Goal: Information Seeking & Learning: Learn about a topic

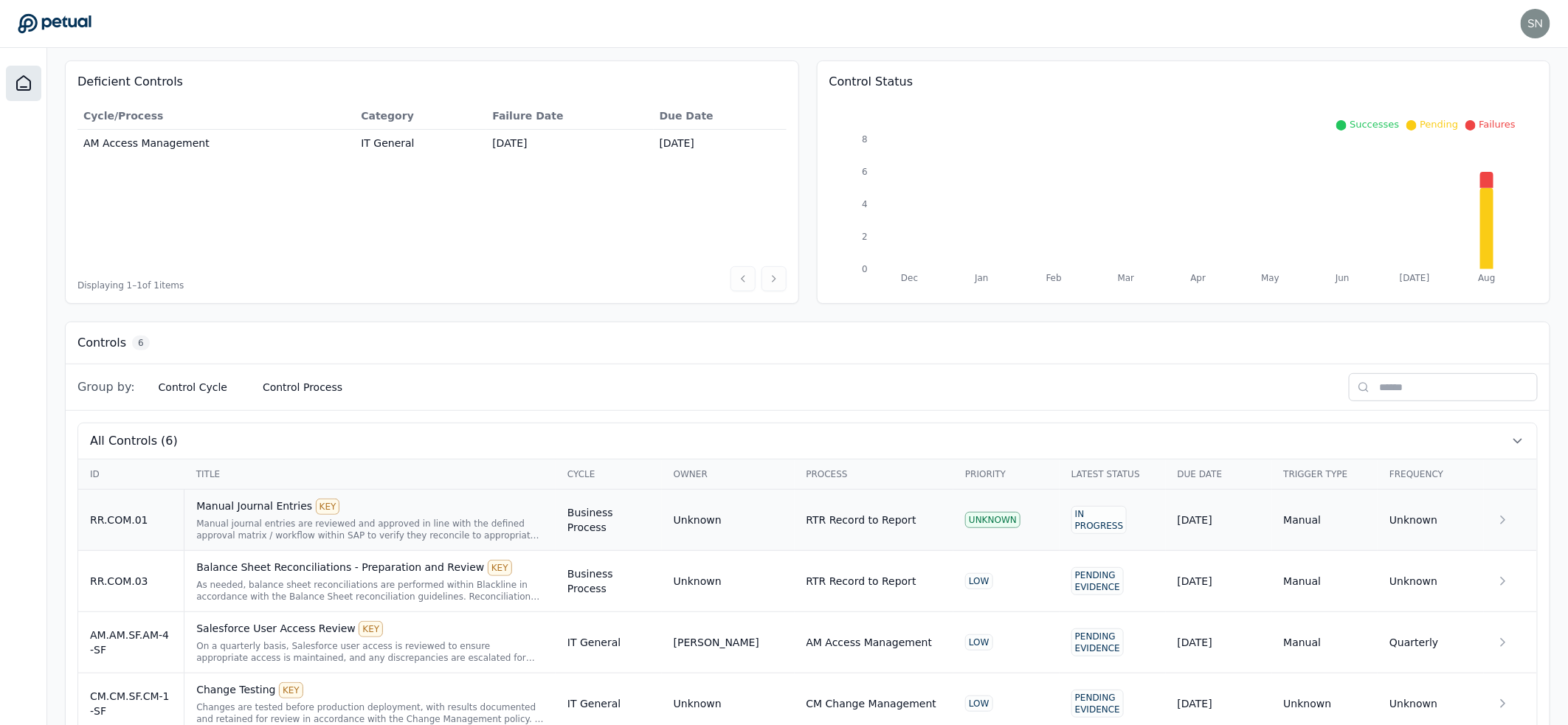
scroll to position [289, 0]
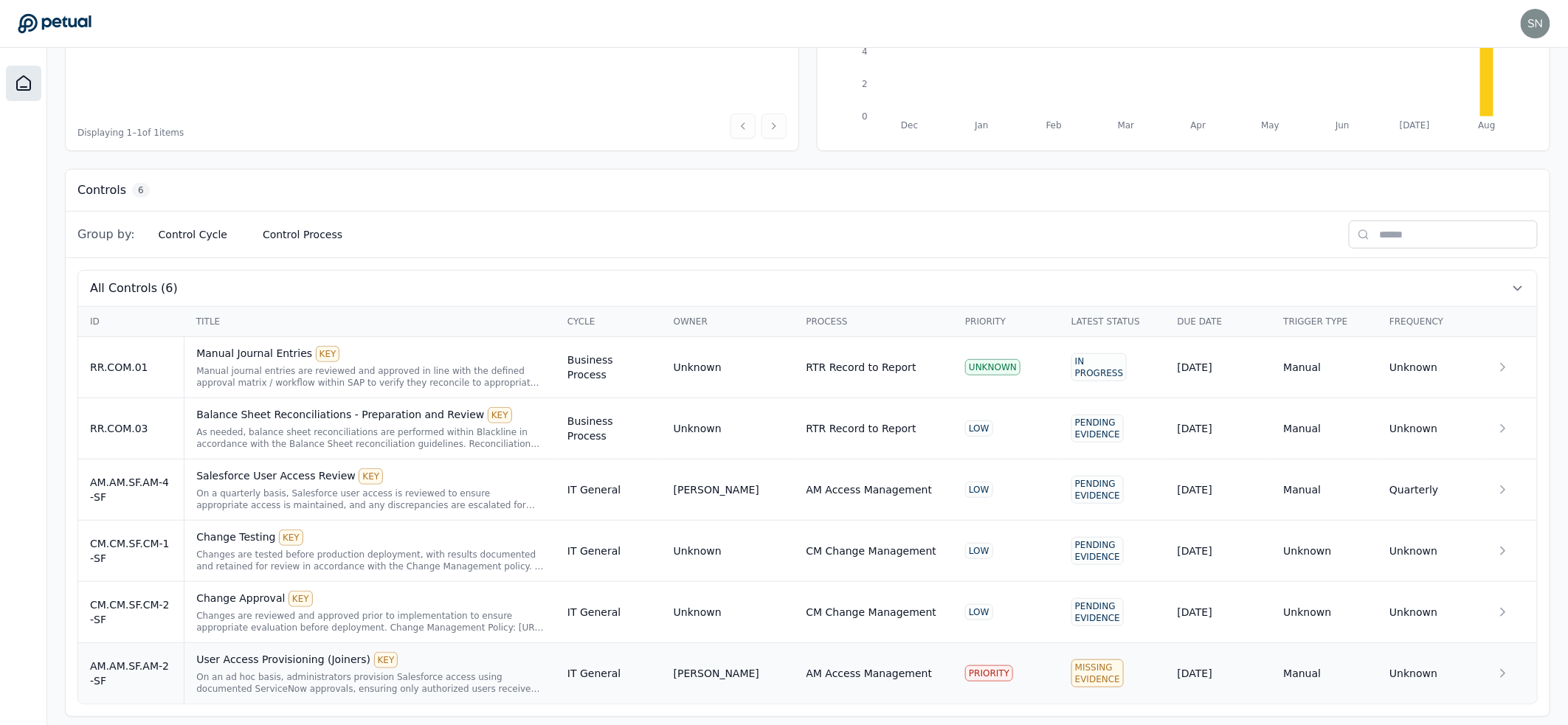
click at [236, 671] on div "On an ad hoc basis, administrators provision Salesforce access using documented…" at bounding box center [370, 683] width 347 height 24
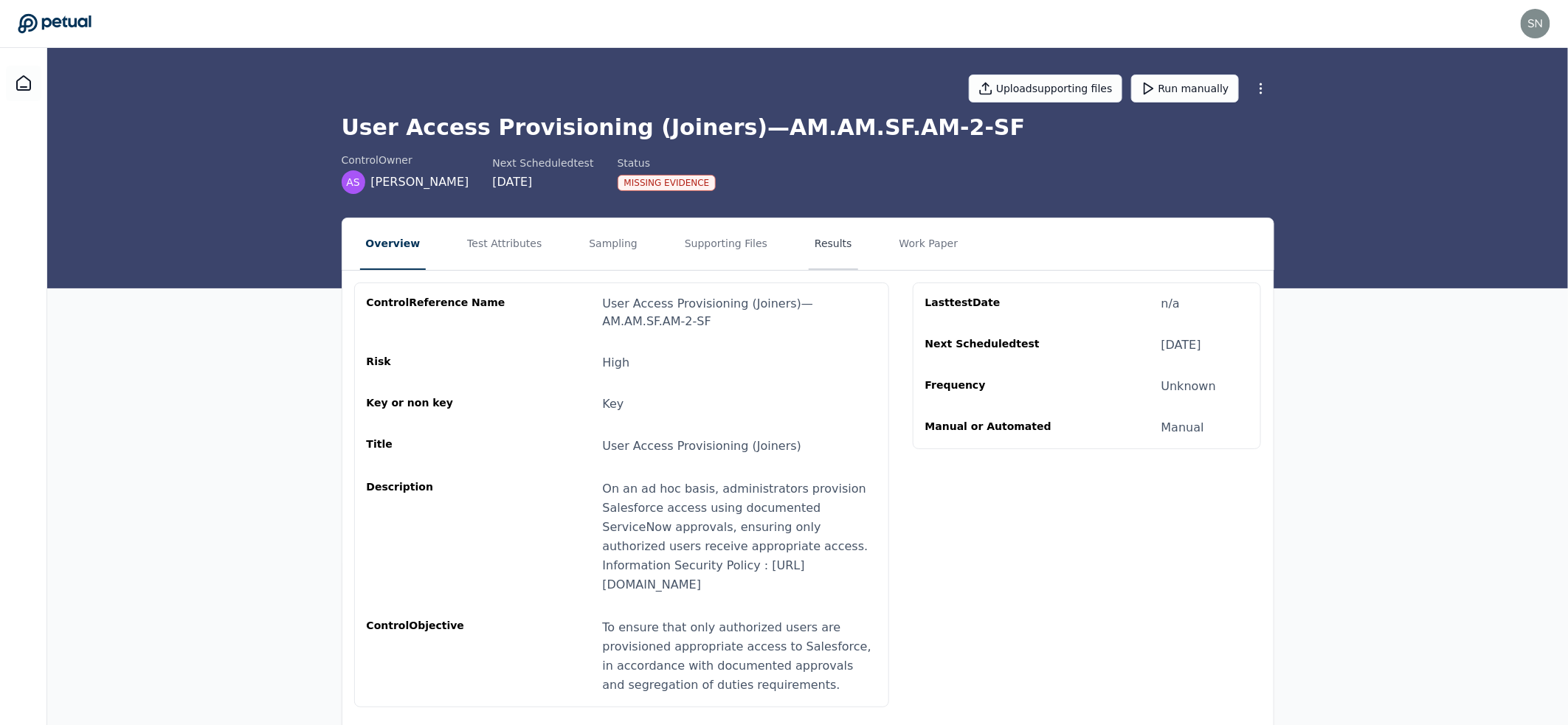
click at [809, 238] on button "Results" at bounding box center [833, 244] width 50 height 52
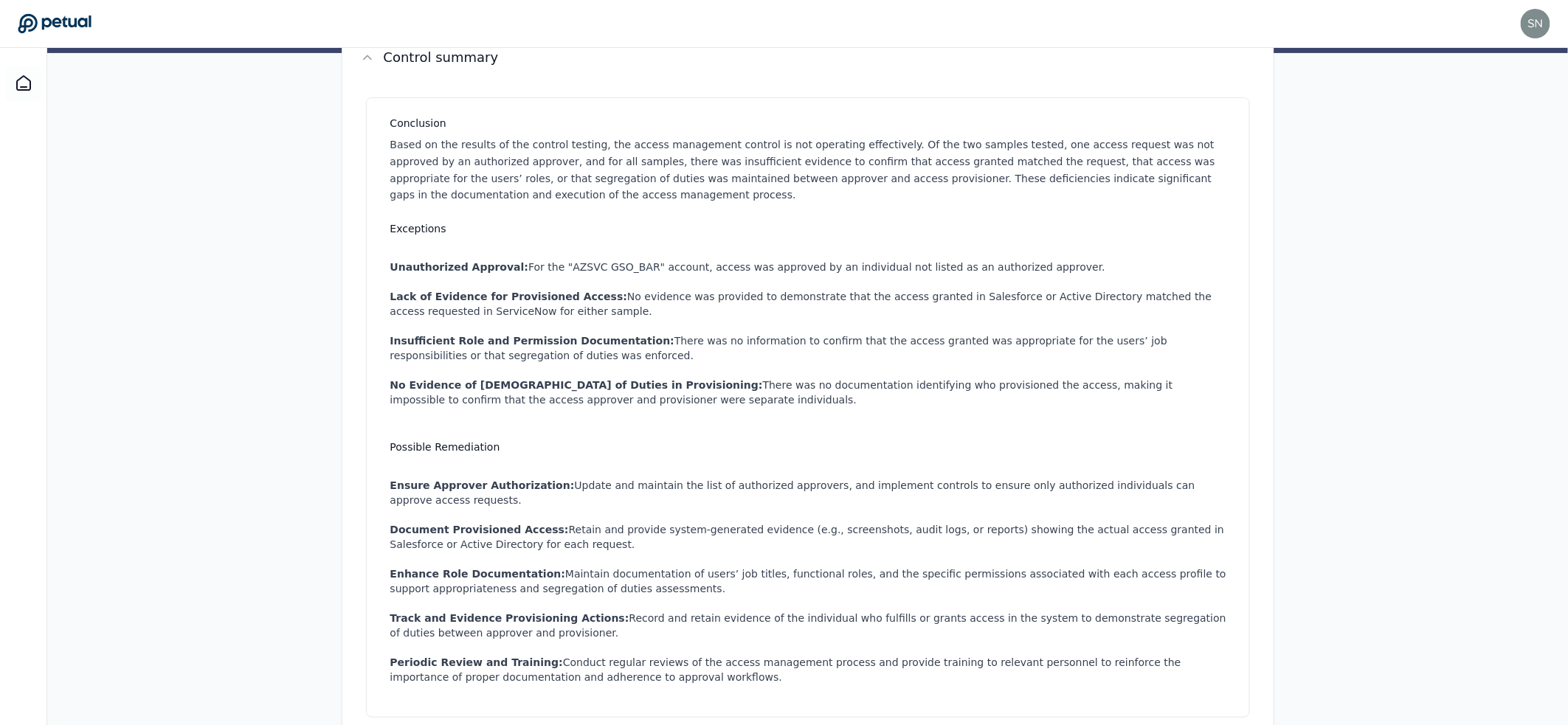
scroll to position [862, 0]
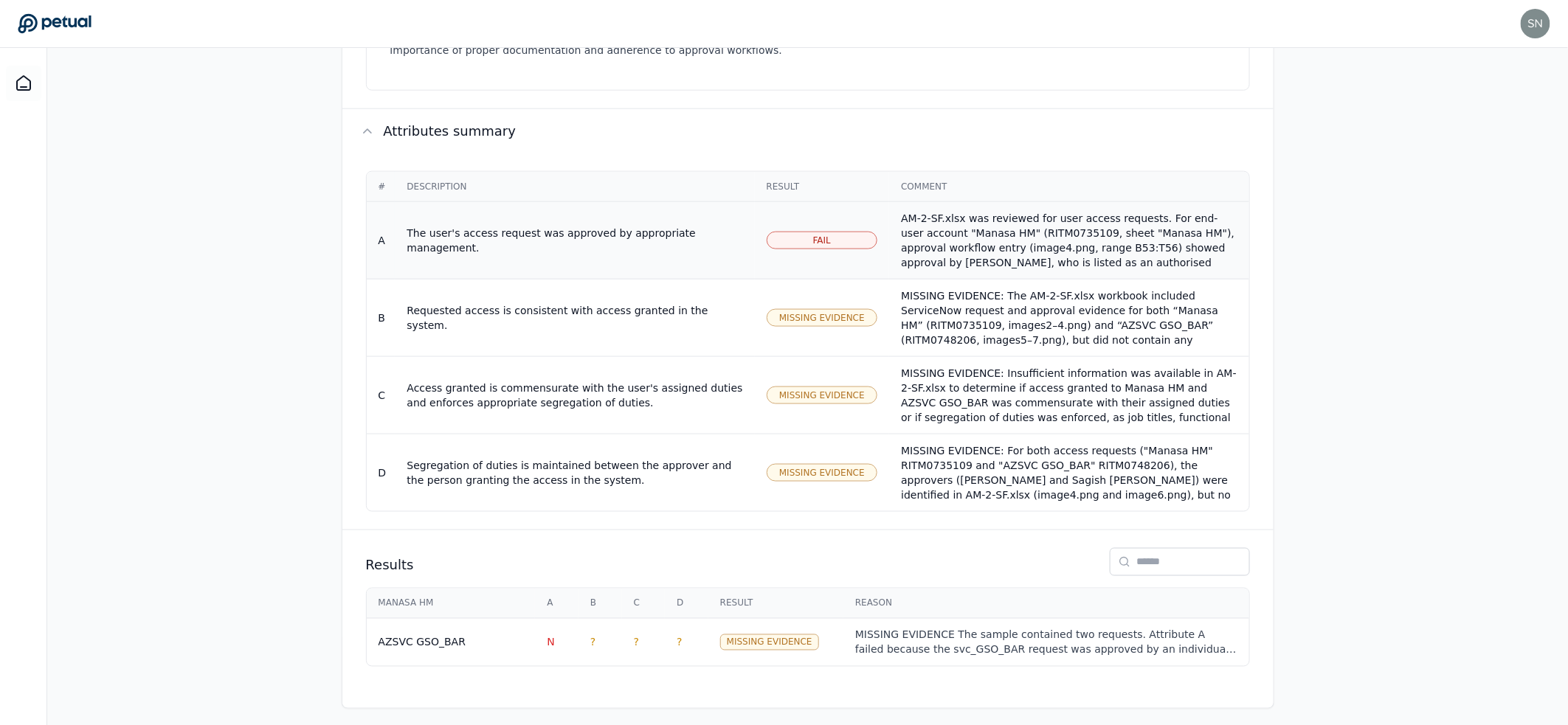
click at [644, 247] on td "The user's access request was approved by appropriate management." at bounding box center [574, 241] width 359 height 78
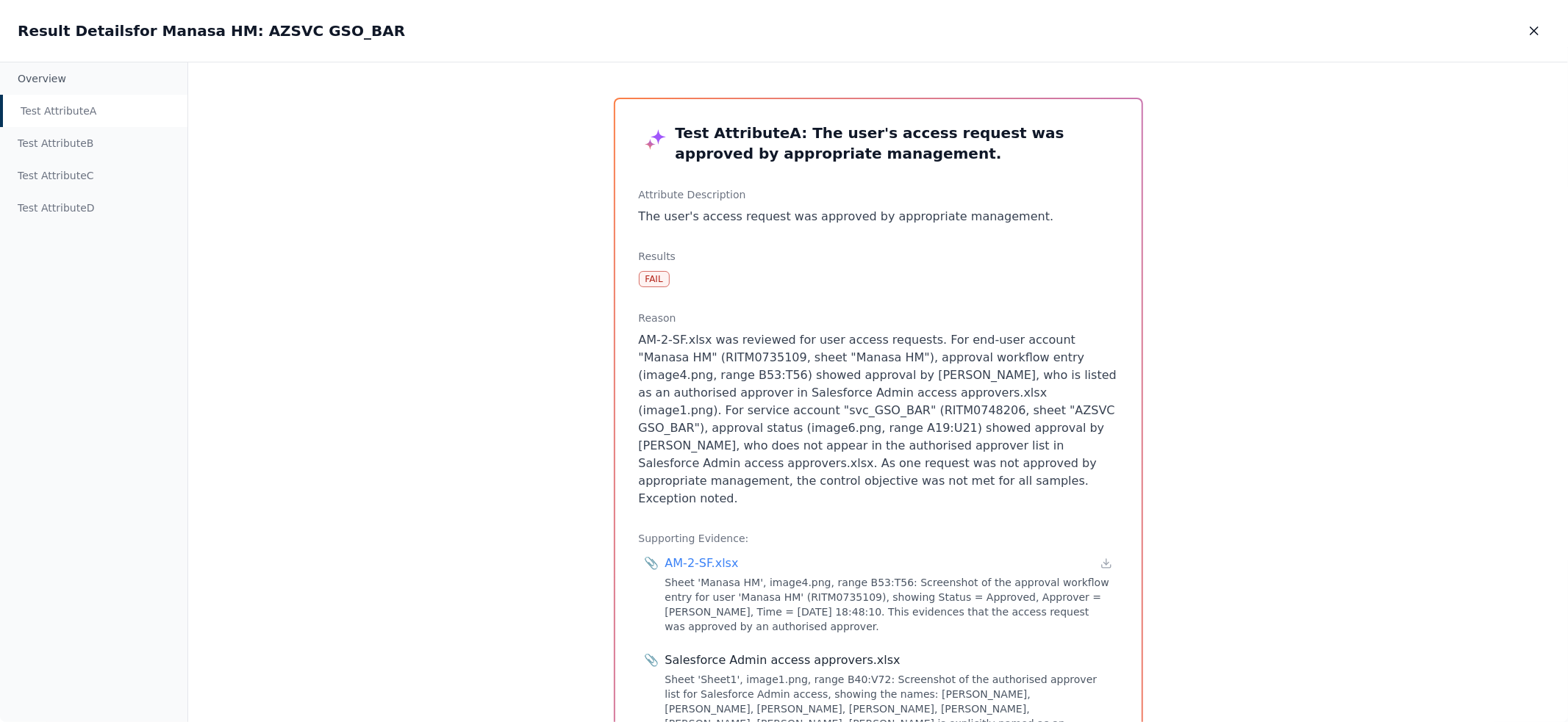
drag, startPoint x: 770, startPoint y: 324, endPoint x: 870, endPoint y: 476, distance: 181.9
click at [870, 476] on div "Reason AM-2-SF.xlsx was reviewed for user access requests. For end-user account…" at bounding box center [878, 409] width 479 height 197
click at [53, 111] on div "Test Attribute A" at bounding box center [94, 111] width 187 height 32
click at [48, 150] on div "Test Attribute B" at bounding box center [94, 143] width 187 height 32
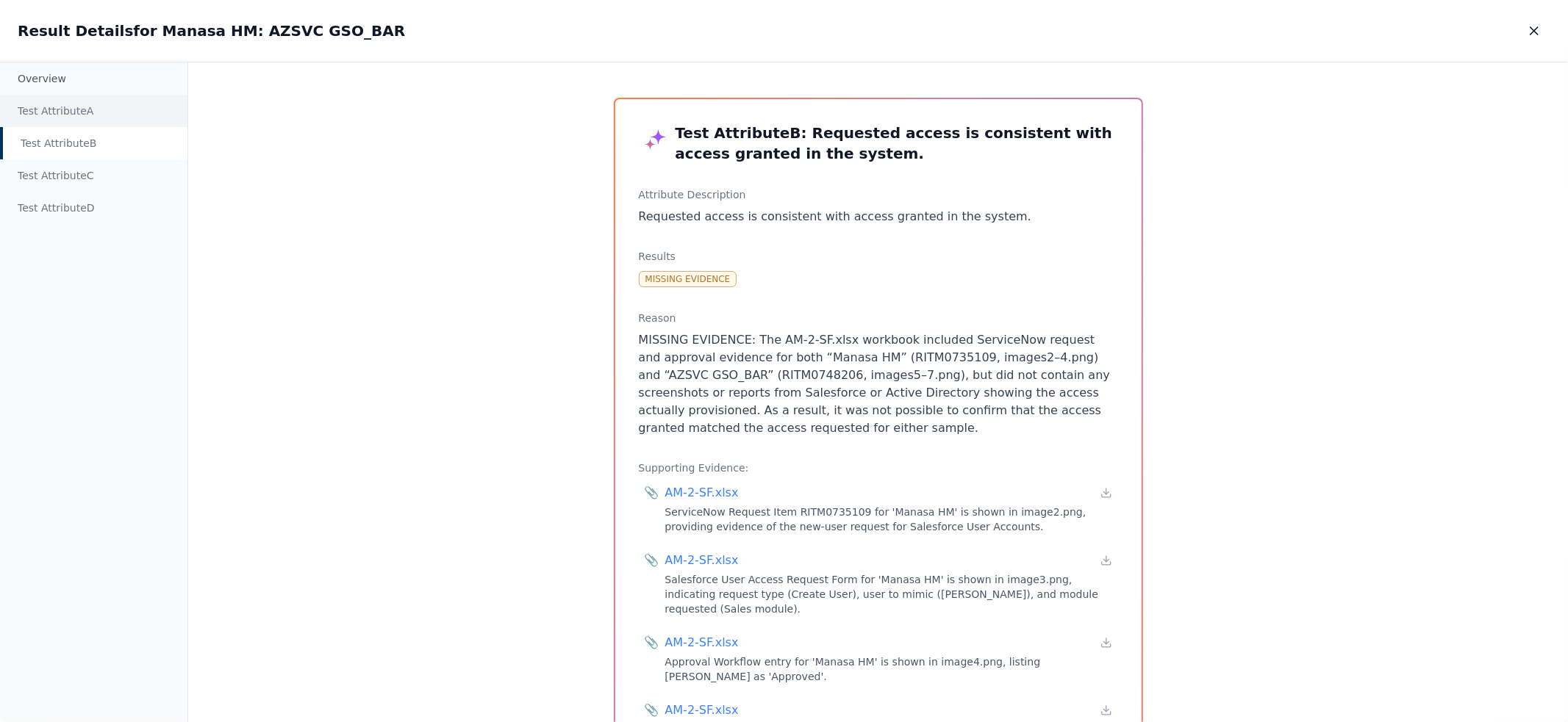
click at [58, 117] on div "Test Attribute A" at bounding box center [94, 111] width 187 height 32
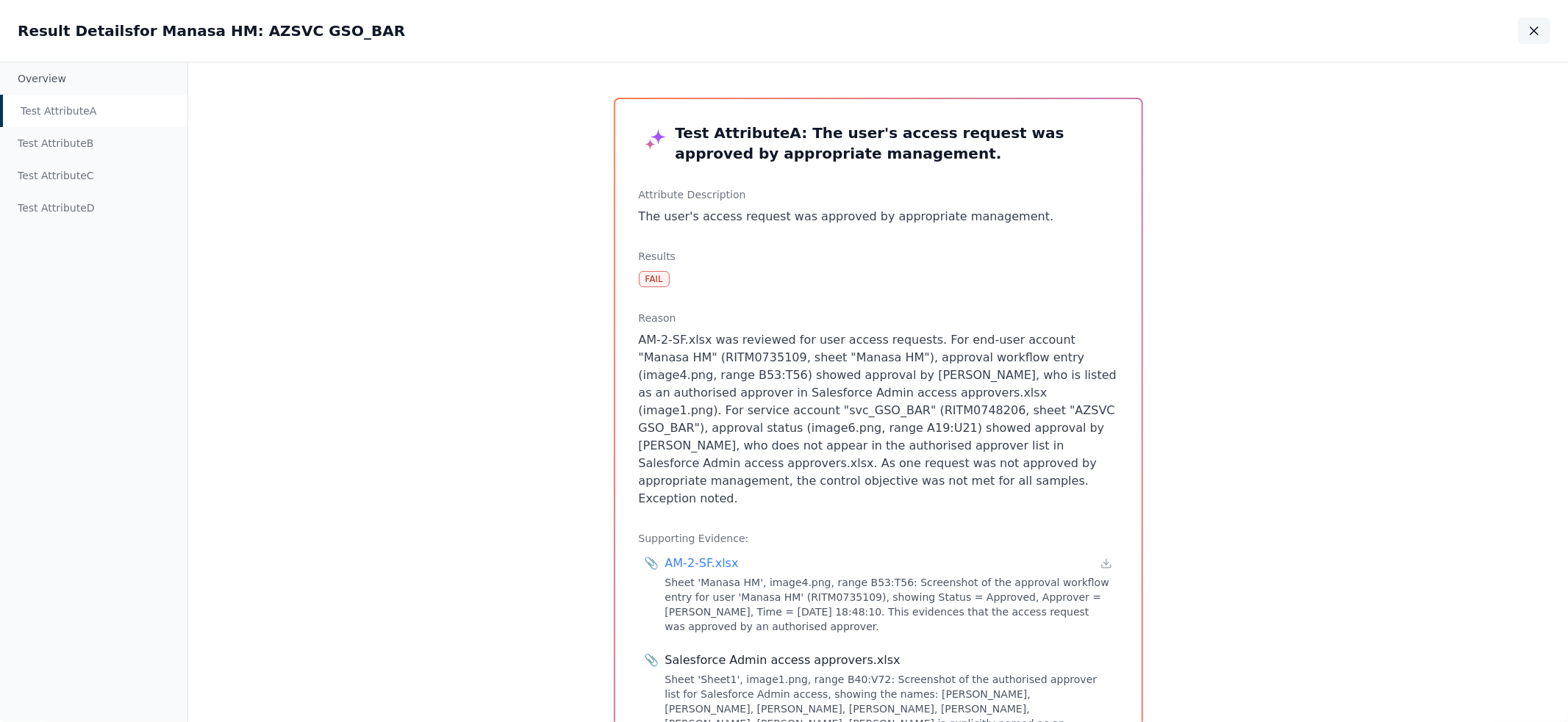
click at [1541, 30] on icon "button" at bounding box center [1534, 31] width 15 height 15
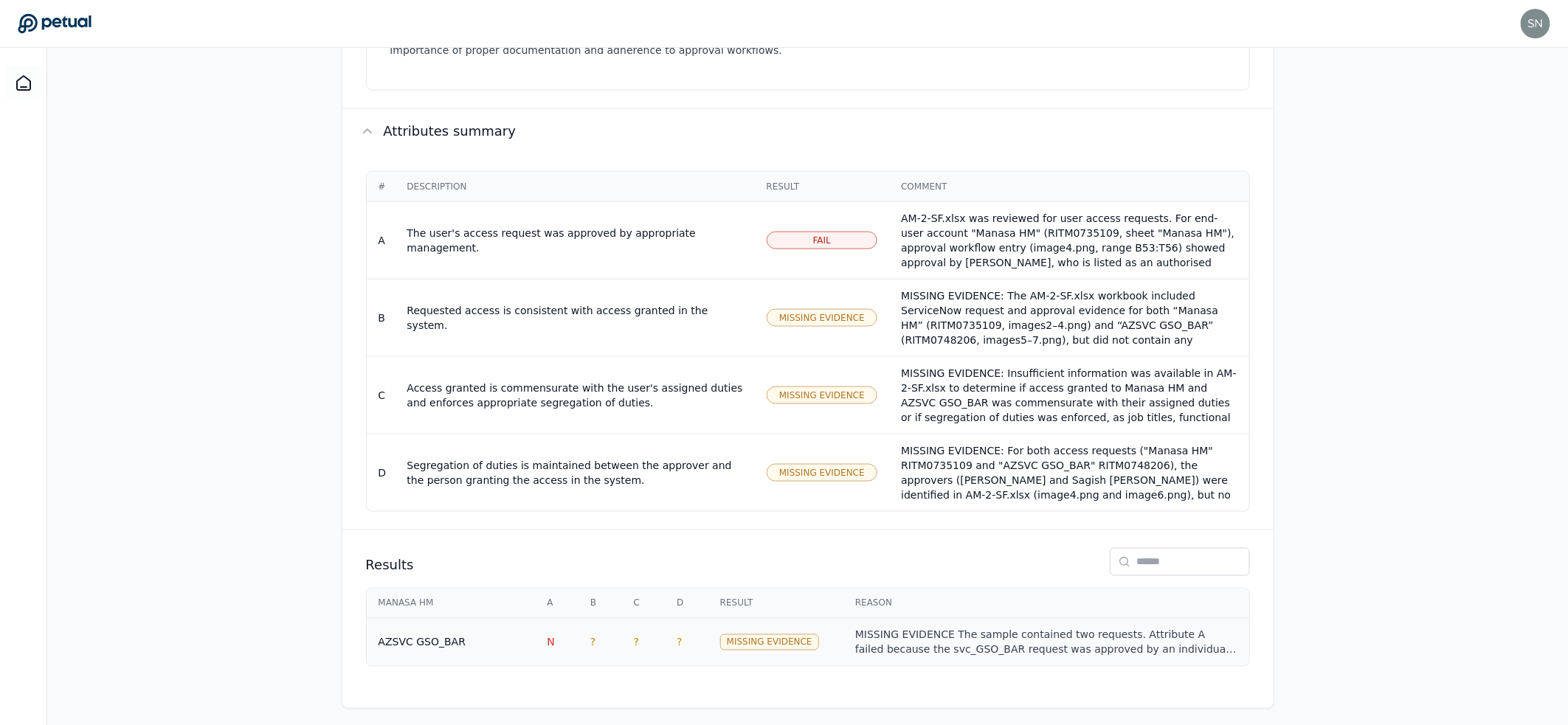
click at [687, 636] on td "?" at bounding box center [686, 643] width 44 height 48
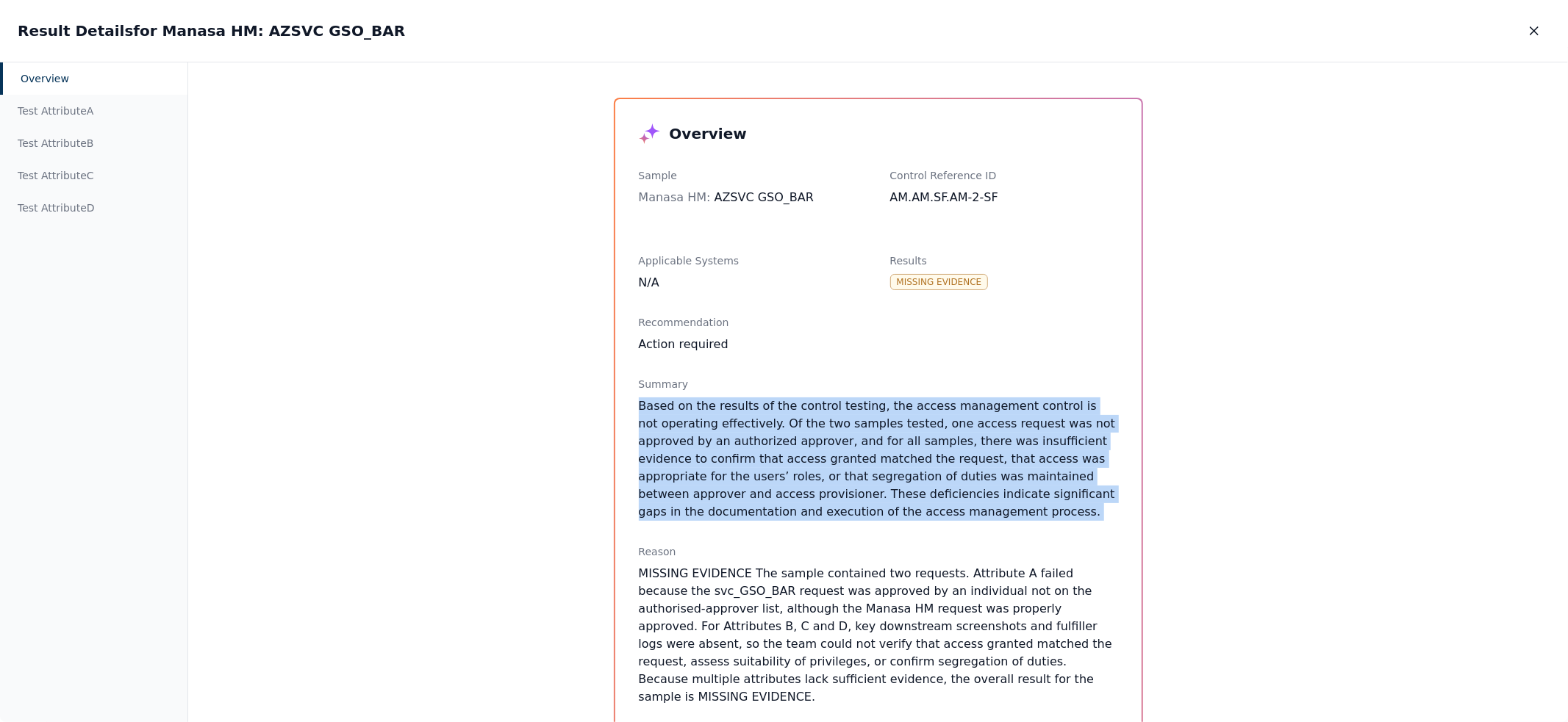
drag, startPoint x: 745, startPoint y: 385, endPoint x: 959, endPoint y: 522, distance: 254.1
drag, startPoint x: 959, startPoint y: 522, endPoint x: 955, endPoint y: 395, distance: 127.1
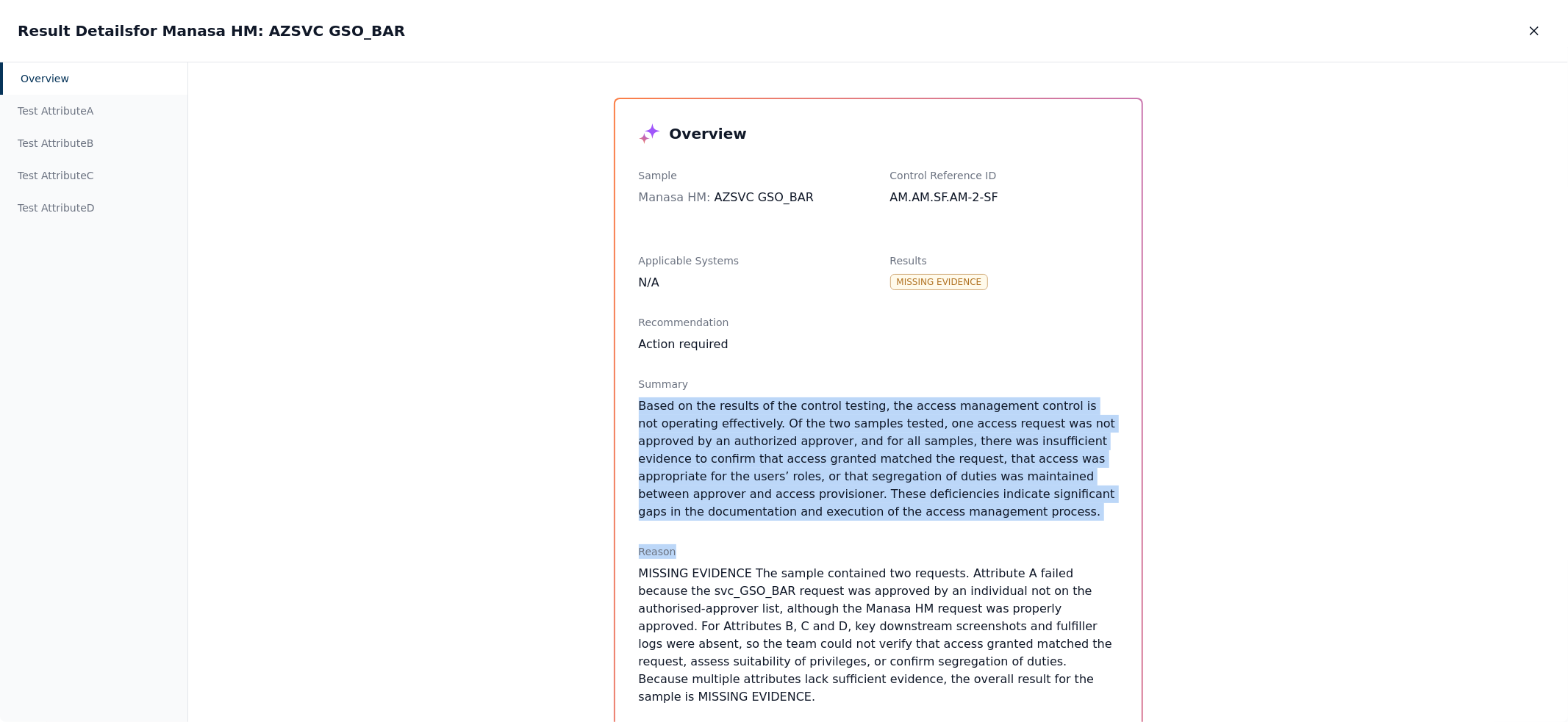
click at [955, 395] on div "Summary Based on the results of the control testing, the access management cont…" at bounding box center [878, 448] width 479 height 144
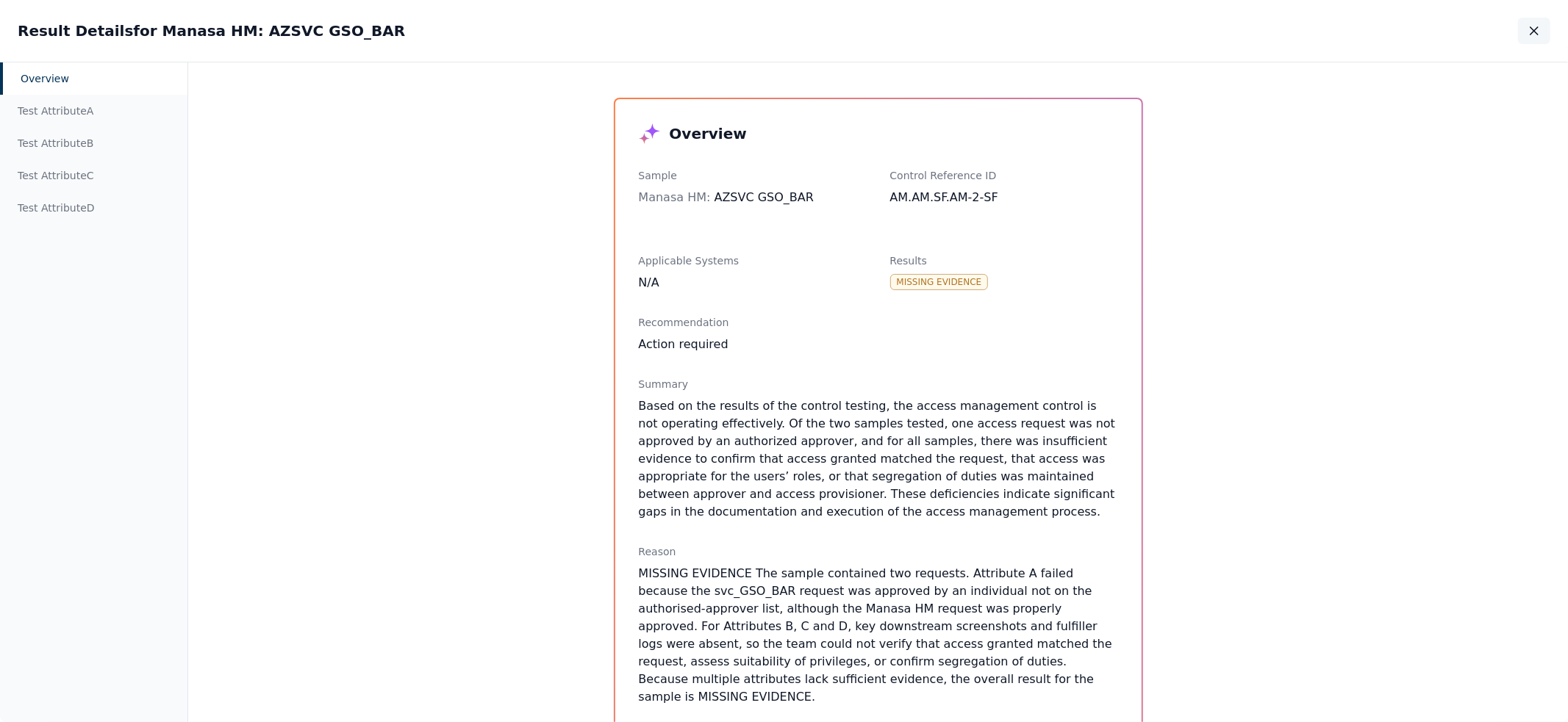
click at [1528, 27] on icon "button" at bounding box center [1534, 31] width 15 height 15
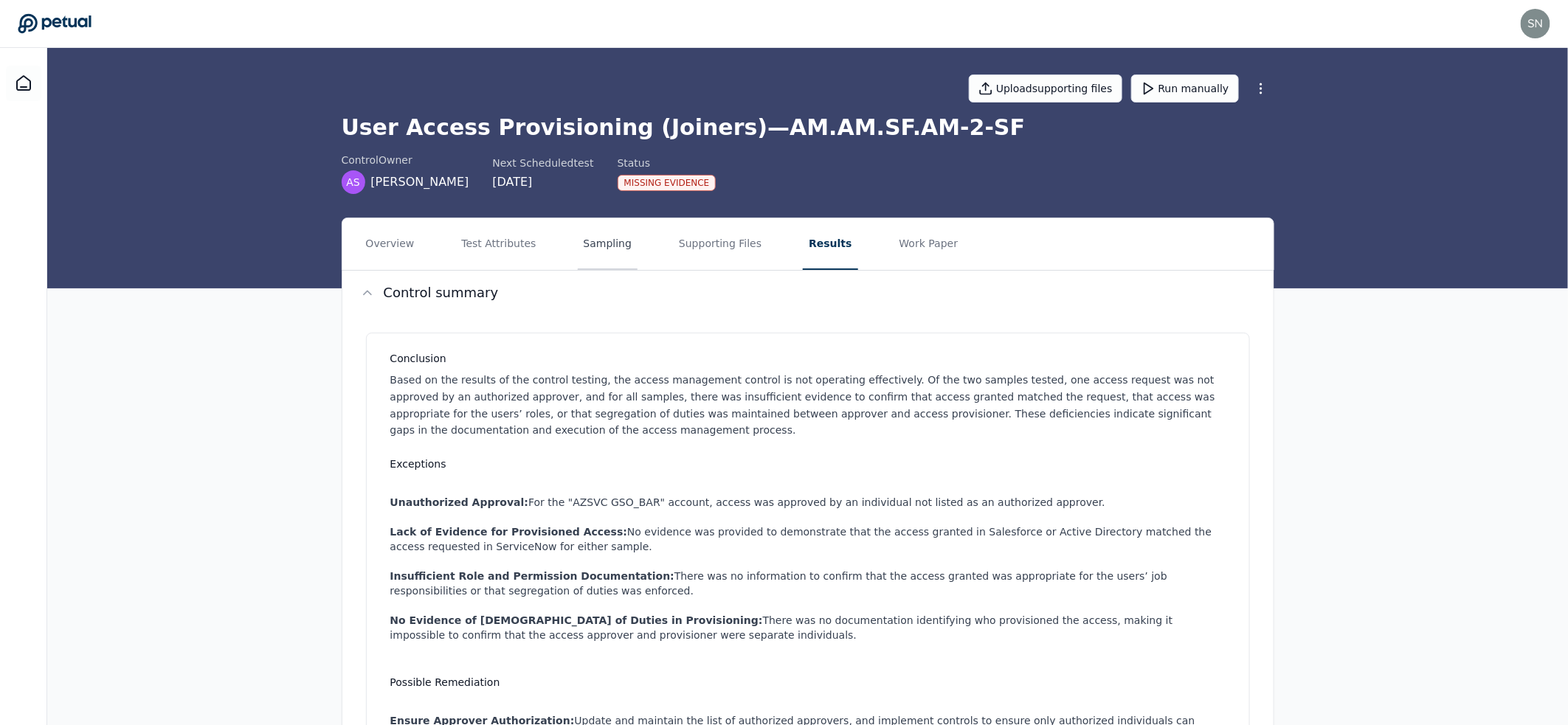
click at [595, 246] on button "Sampling" at bounding box center [608, 244] width 61 height 52
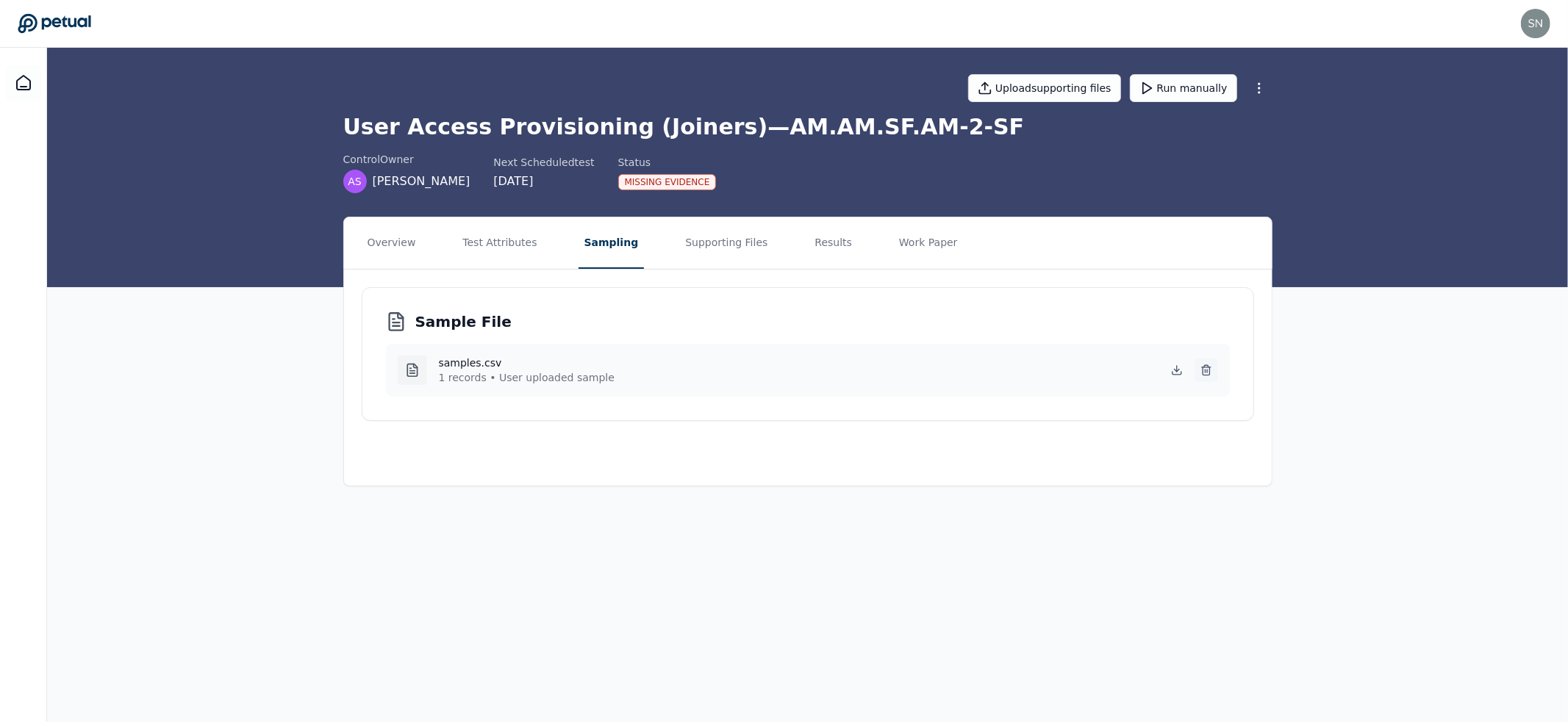
click at [1208, 370] on icon at bounding box center [1206, 370] width 12 height 12
click at [1189, 84] on button "Run manually" at bounding box center [1183, 88] width 107 height 28
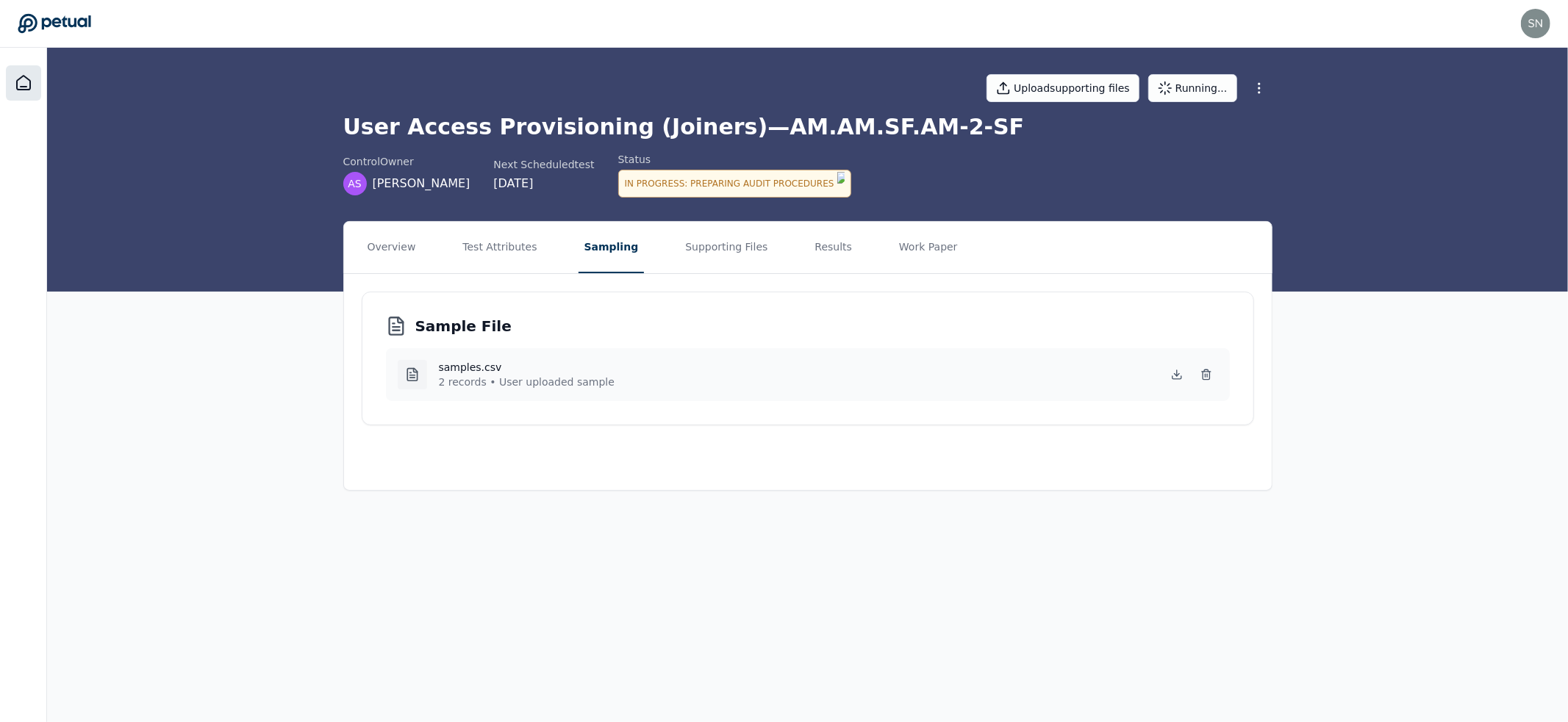
click at [17, 83] on icon at bounding box center [24, 83] width 13 height 14
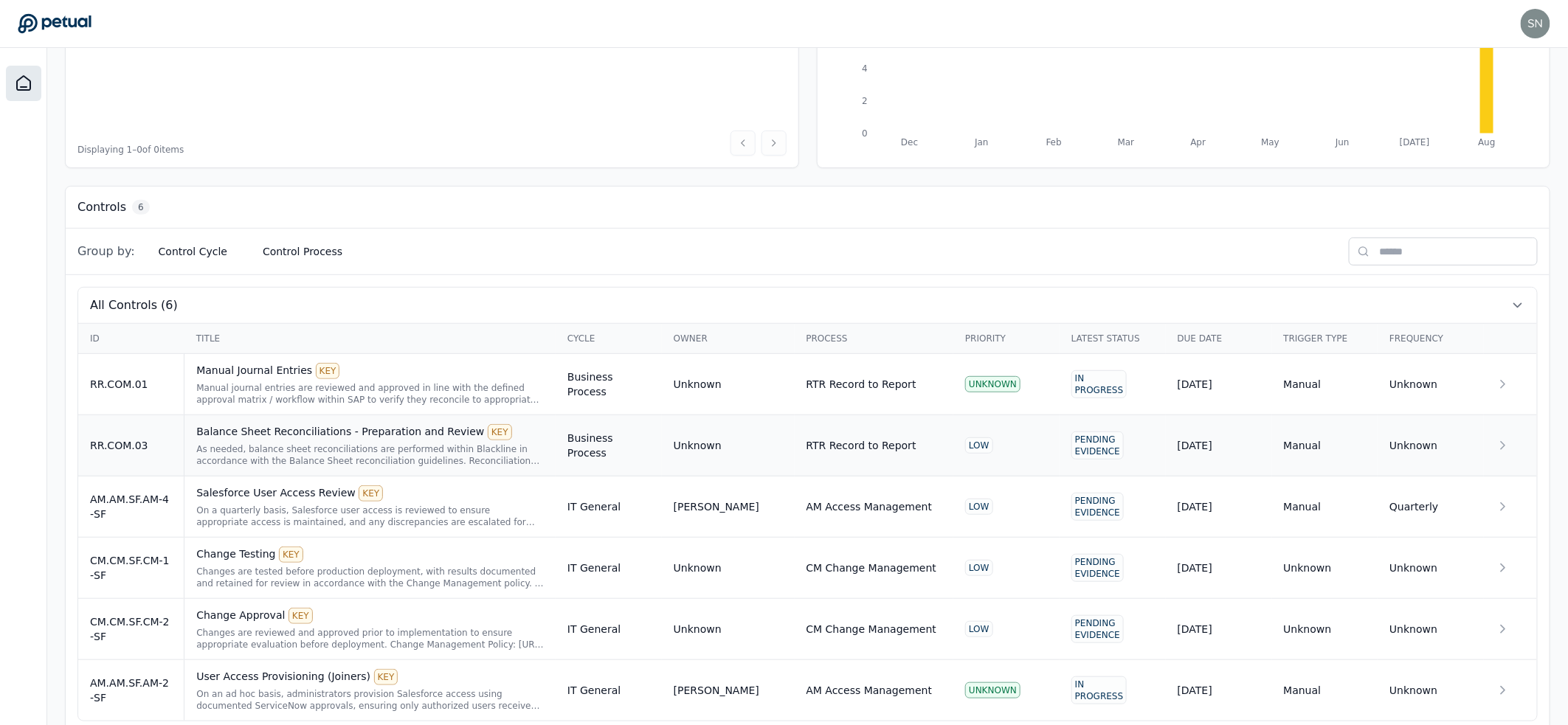
scroll to position [289, 0]
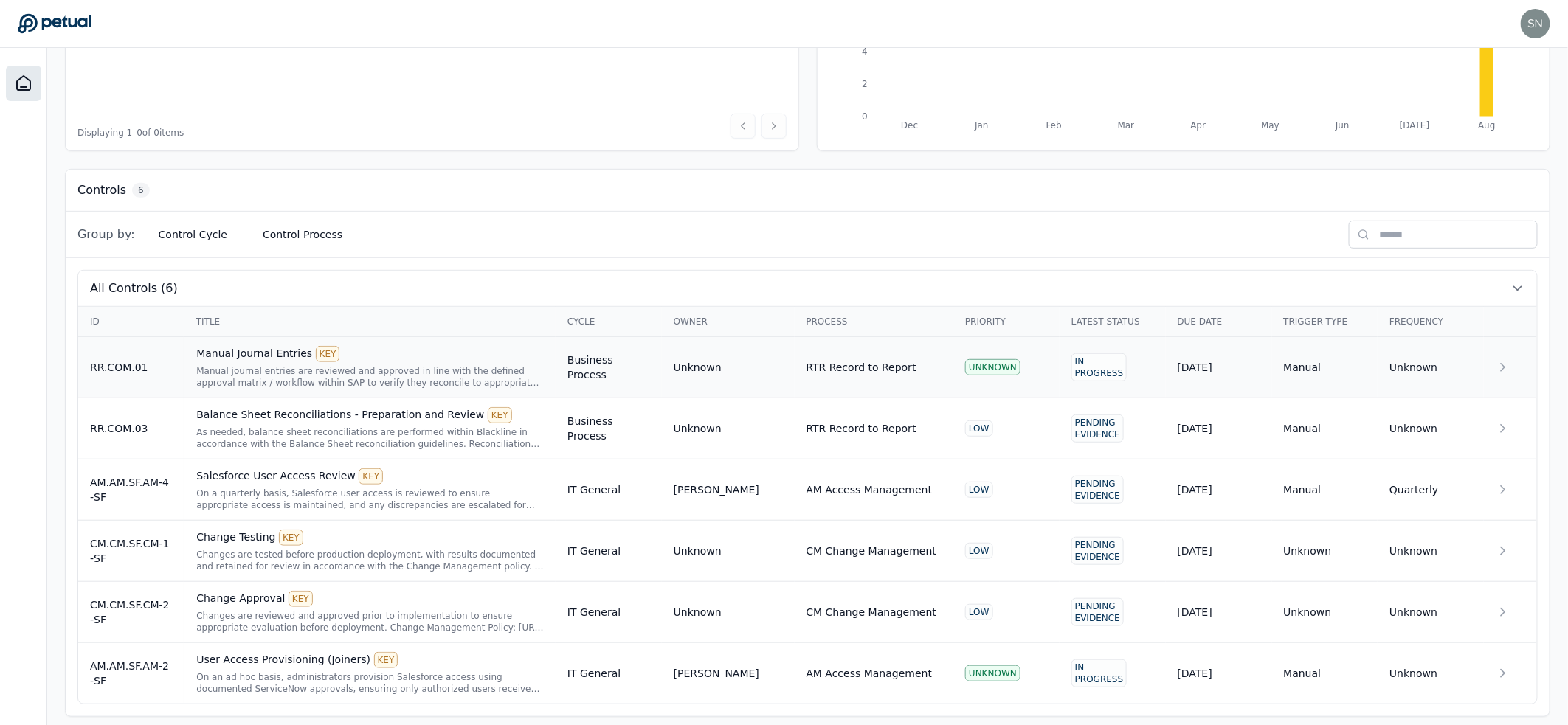
click at [473, 373] on div "Manual journal entries are reviewed and approved in line with the defined appro…" at bounding box center [370, 377] width 347 height 24
